Goal: Transaction & Acquisition: Purchase product/service

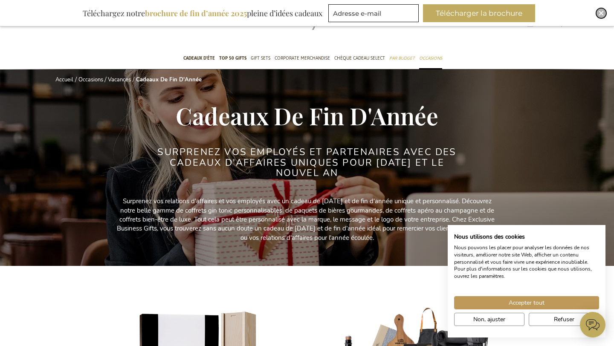
click at [599, 14] on img "Close" at bounding box center [600, 13] width 5 height 5
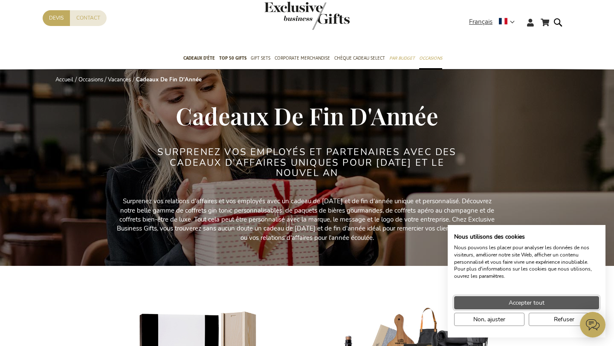
click at [549, 305] on button "Accepter tout" at bounding box center [526, 302] width 145 height 13
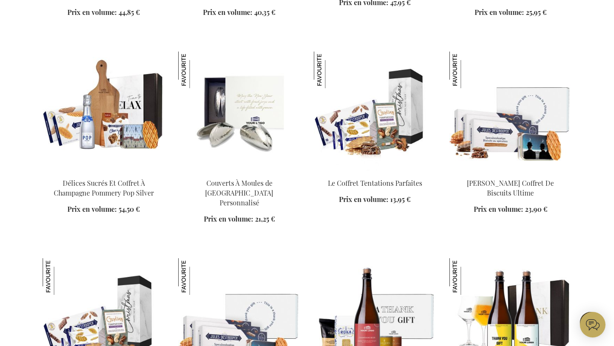
scroll to position [1041, 0]
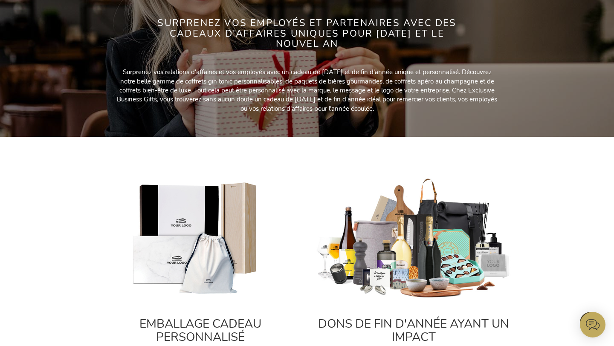
scroll to position [125, 0]
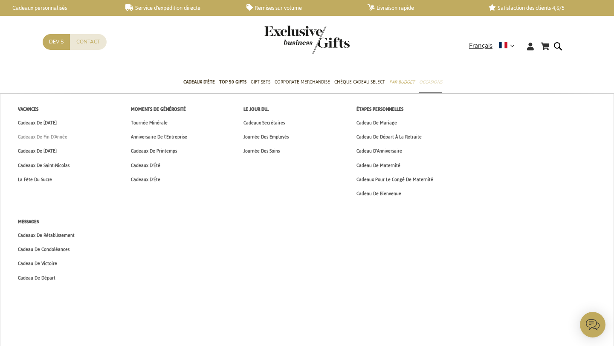
click at [52, 141] on link "Cadeaux De Fin D'Année" at bounding box center [42, 137] width 67 height 14
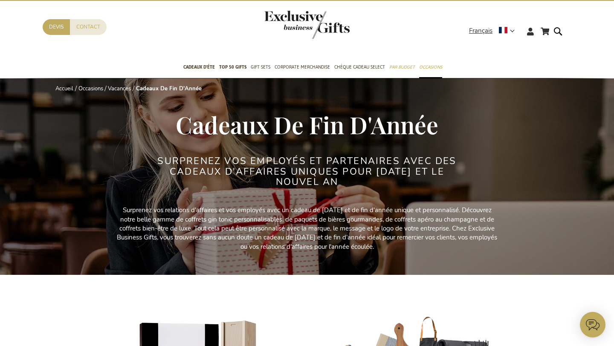
scroll to position [14, 0]
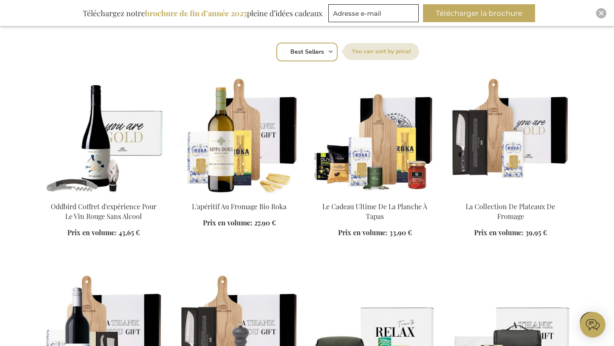
scroll to position [579, 0]
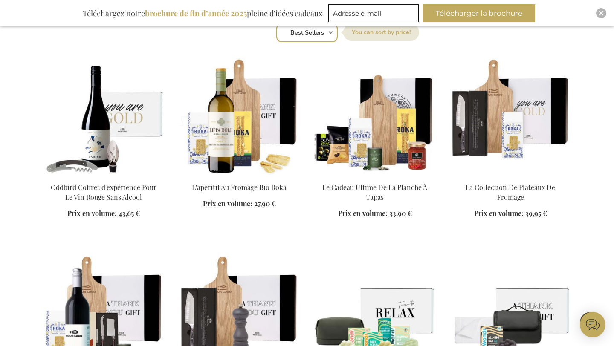
click at [330, 31] on div "Trier par Position Best Sellers Les plus consultés Nouveau Biggest Saving Price…" at bounding box center [307, 32] width 520 height 20
click at [334, 40] on select "Position Best Sellers Les plus consultés Nouveau Biggest Saving Price: low to h…" at bounding box center [306, 32] width 61 height 19
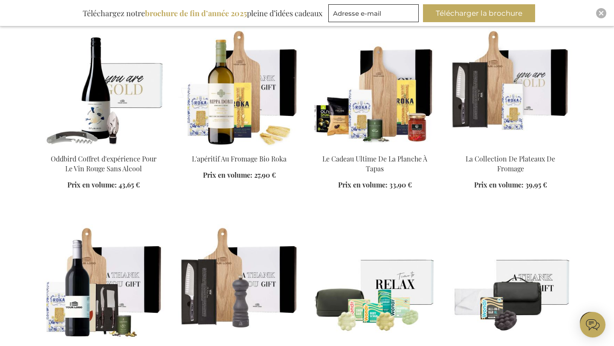
scroll to position [607, 0]
